Goal: Task Accomplishment & Management: Complete application form

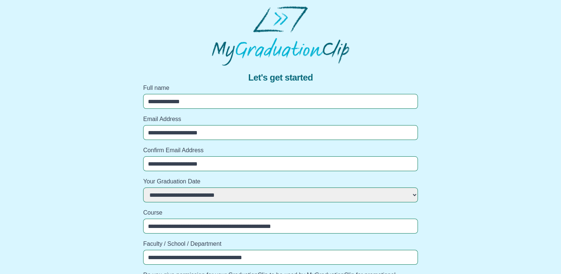
click at [413, 194] on select "**********" at bounding box center [280, 194] width 275 height 15
select select "**********"
click at [143, 187] on select "**********" at bounding box center [280, 194] width 275 height 15
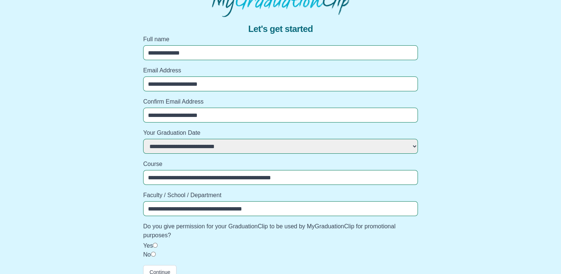
scroll to position [59, 0]
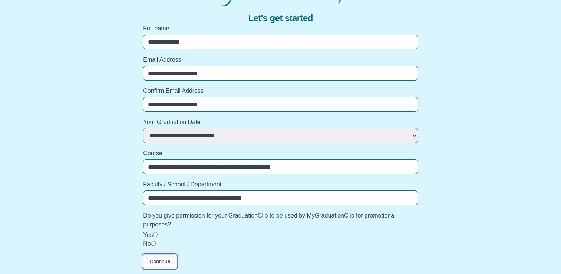
click at [163, 256] on button "Continue" at bounding box center [159, 261] width 33 height 14
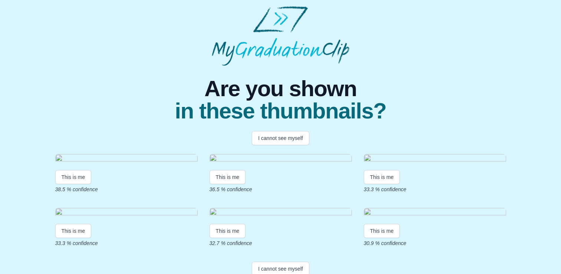
click at [59, 156] on img at bounding box center [126, 159] width 142 height 10
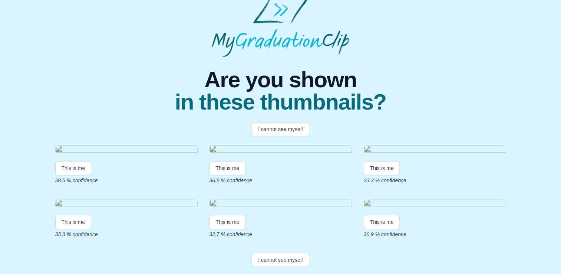
click at [111, 148] on img at bounding box center [126, 150] width 142 height 10
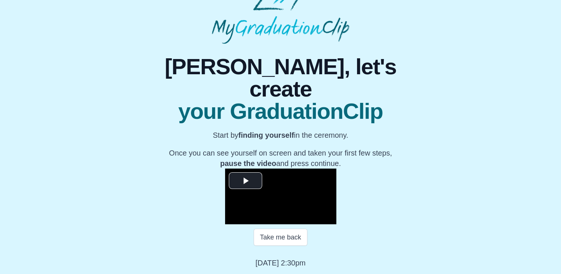
scroll to position [80, 0]
click at [245, 181] on span "Video Player" at bounding box center [245, 181] width 0 height 0
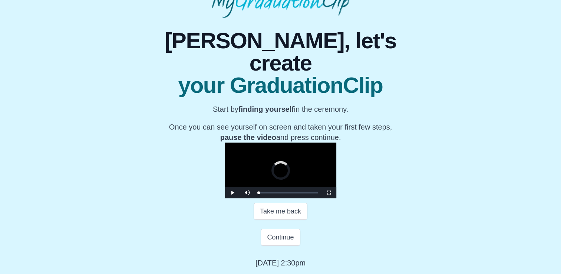
drag, startPoint x: 175, startPoint y: 241, endPoint x: 333, endPoint y: 233, distance: 158.6
click at [333, 198] on div "**********" at bounding box center [280, 170] width 111 height 56
drag, startPoint x: 335, startPoint y: 240, endPoint x: 360, endPoint y: 236, distance: 25.4
click at [322, 198] on div "Loaded : 0% 32:20 27:51 Progress : 0%" at bounding box center [288, 192] width 67 height 11
drag, startPoint x: 360, startPoint y: 241, endPoint x: 372, endPoint y: 240, distance: 11.9
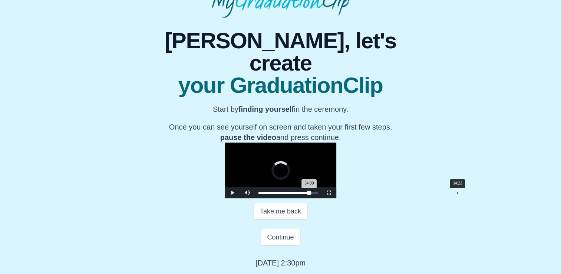
click at [318, 194] on div "Loaded : 0% 34:23 34:00 Progress : 0%" at bounding box center [287, 193] width 59 height 2
drag, startPoint x: 372, startPoint y: 240, endPoint x: 378, endPoint y: 240, distance: 5.9
click at [312, 194] on div "35:25 Progress : 0%" at bounding box center [284, 193] width 53 height 2
drag, startPoint x: 380, startPoint y: 240, endPoint x: 387, endPoint y: 238, distance: 7.6
click at [314, 194] on div "36:57 Progress : 0%" at bounding box center [285, 193] width 55 height 2
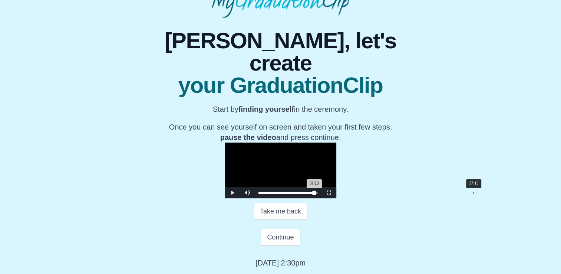
click at [314, 194] on div "37:13 Progress : 0%" at bounding box center [286, 193] width 56 height 2
drag, startPoint x: 393, startPoint y: 241, endPoint x: 398, endPoint y: 241, distance: 4.5
click at [317, 194] on div "38:45 Progress : 0%" at bounding box center [287, 193] width 58 height 2
drag, startPoint x: 398, startPoint y: 241, endPoint x: 394, endPoint y: 242, distance: 3.9
click at [316, 194] on div "38:06 Progress : 0%" at bounding box center [286, 193] width 57 height 2
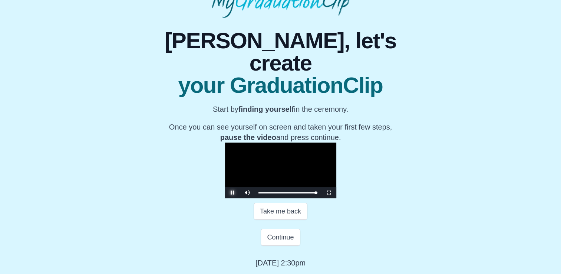
click at [233, 192] on span "Video Player" at bounding box center [233, 192] width 0 height 0
click at [283, 245] on button "Continue" at bounding box center [280, 236] width 39 height 17
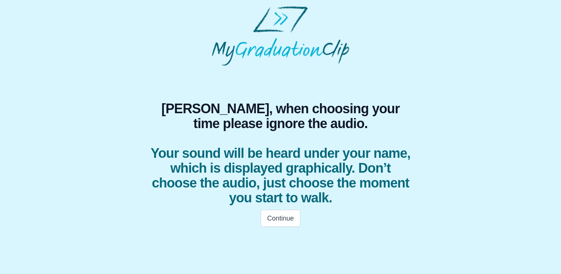
scroll to position [0, 0]
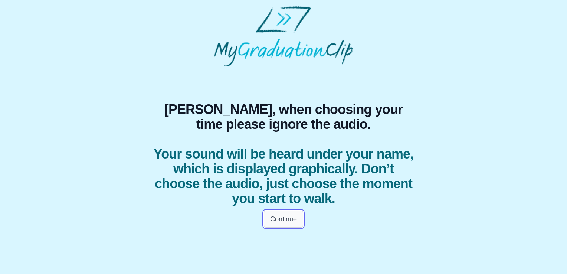
click at [283, 223] on button "Continue" at bounding box center [283, 218] width 39 height 17
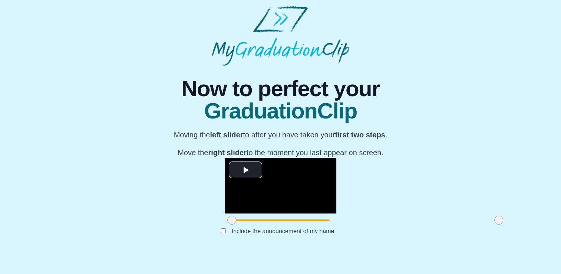
scroll to position [49, 0]
click at [245, 170] on span "Video Player" at bounding box center [245, 170] width 0 height 0
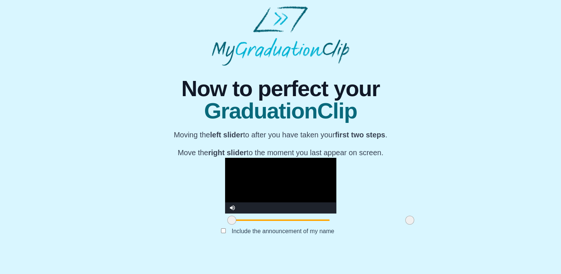
drag, startPoint x: 415, startPoint y: 240, endPoint x: 326, endPoint y: 234, distance: 89.2
click at [405, 224] on span at bounding box center [409, 219] width 9 height 9
drag, startPoint x: 329, startPoint y: 236, endPoint x: 337, endPoint y: 235, distance: 7.8
click at [411, 227] on div at bounding box center [417, 219] width 13 height 13
click at [311, 158] on video "Video Player" at bounding box center [280, 186] width 111 height 56
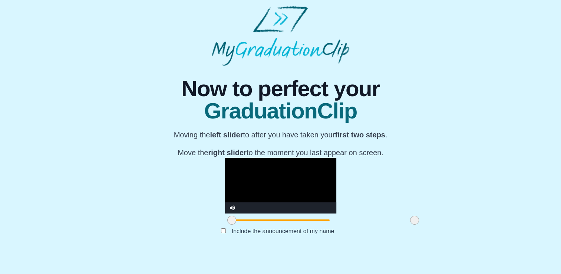
click at [408, 227] on div at bounding box center [414, 219] width 13 height 13
drag, startPoint x: 333, startPoint y: 236, endPoint x: 329, endPoint y: 236, distance: 4.1
click at [406, 224] on span at bounding box center [410, 219] width 9 height 9
click at [404, 224] on span at bounding box center [408, 219] width 9 height 9
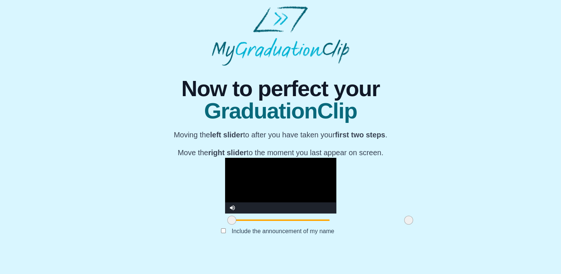
click at [515, 133] on div "**********" at bounding box center [280, 158] width 549 height 184
click at [227, 224] on span at bounding box center [231, 219] width 9 height 9
click at [225, 202] on video "Video Player" at bounding box center [280, 186] width 111 height 56
click at [271, 158] on video "Video Player" at bounding box center [280, 186] width 111 height 56
click at [294, 158] on video "Video Player" at bounding box center [280, 186] width 111 height 56
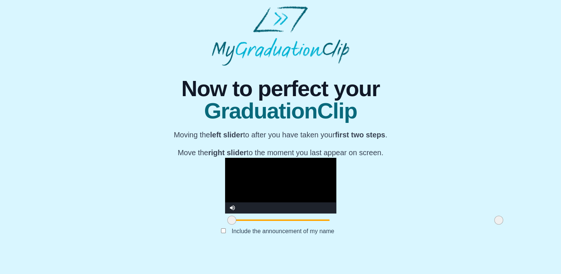
drag, startPoint x: 326, startPoint y: 241, endPoint x: 424, endPoint y: 243, distance: 97.9
click at [424, 243] on div "**********" at bounding box center [280, 158] width 549 height 184
click at [225, 213] on video "Video Player" at bounding box center [280, 186] width 111 height 56
drag, startPoint x: 146, startPoint y: 234, endPoint x: 194, endPoint y: 233, distance: 48.2
click at [273, 227] on div at bounding box center [279, 219] width 13 height 13
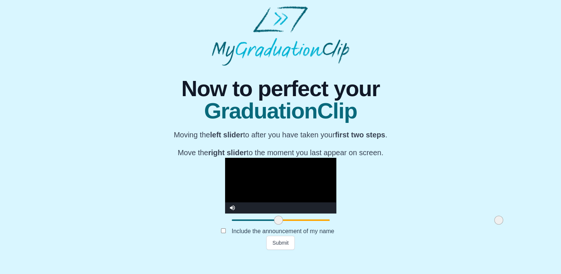
click at [274, 224] on span at bounding box center [278, 219] width 9 height 9
click at [225, 190] on video "Video Player" at bounding box center [280, 186] width 111 height 56
drag, startPoint x: 192, startPoint y: 238, endPoint x: 145, endPoint y: 235, distance: 46.4
click at [228, 224] on span at bounding box center [232, 219] width 9 height 9
click at [225, 184] on video "Video Player" at bounding box center [280, 186] width 111 height 56
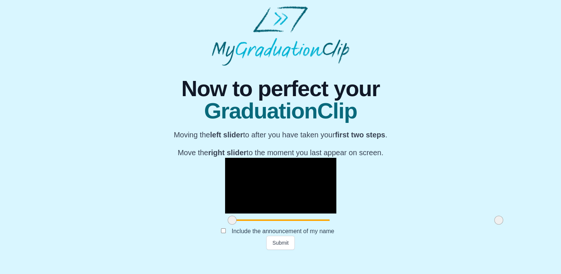
click at [494, 224] on span at bounding box center [498, 219] width 9 height 9
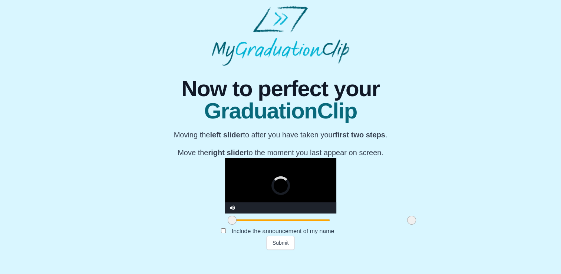
drag, startPoint x: 414, startPoint y: 238, endPoint x: 326, endPoint y: 237, distance: 88.6
click at [407, 224] on span at bounding box center [411, 219] width 9 height 9
click at [284, 250] on button "Submit" at bounding box center [280, 242] width 29 height 14
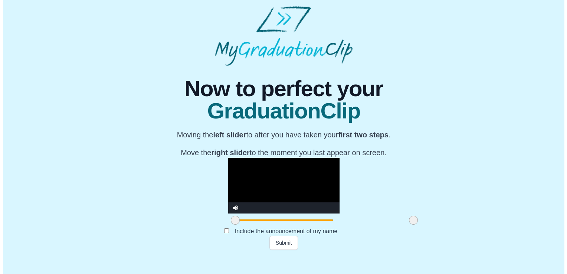
scroll to position [0, 0]
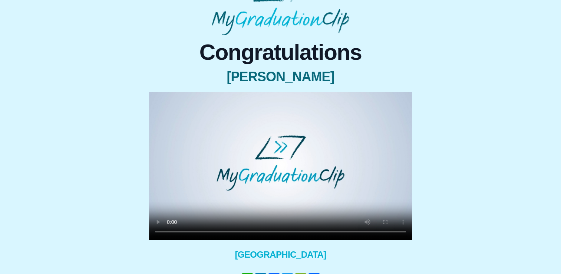
scroll to position [78, 0]
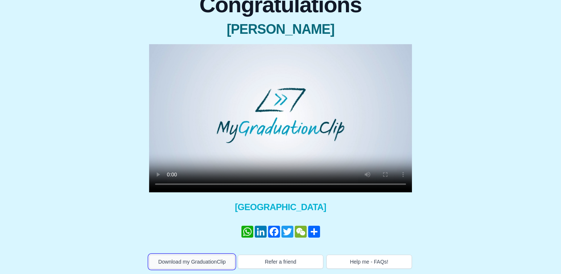
click at [200, 263] on button "Download my GraduationClip" at bounding box center [192, 261] width 86 height 14
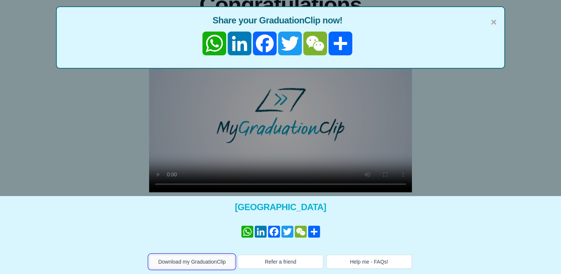
click at [194, 260] on button "Download my GraduationClip" at bounding box center [192, 261] width 86 height 14
